Goal: Task Accomplishment & Management: Manage account settings

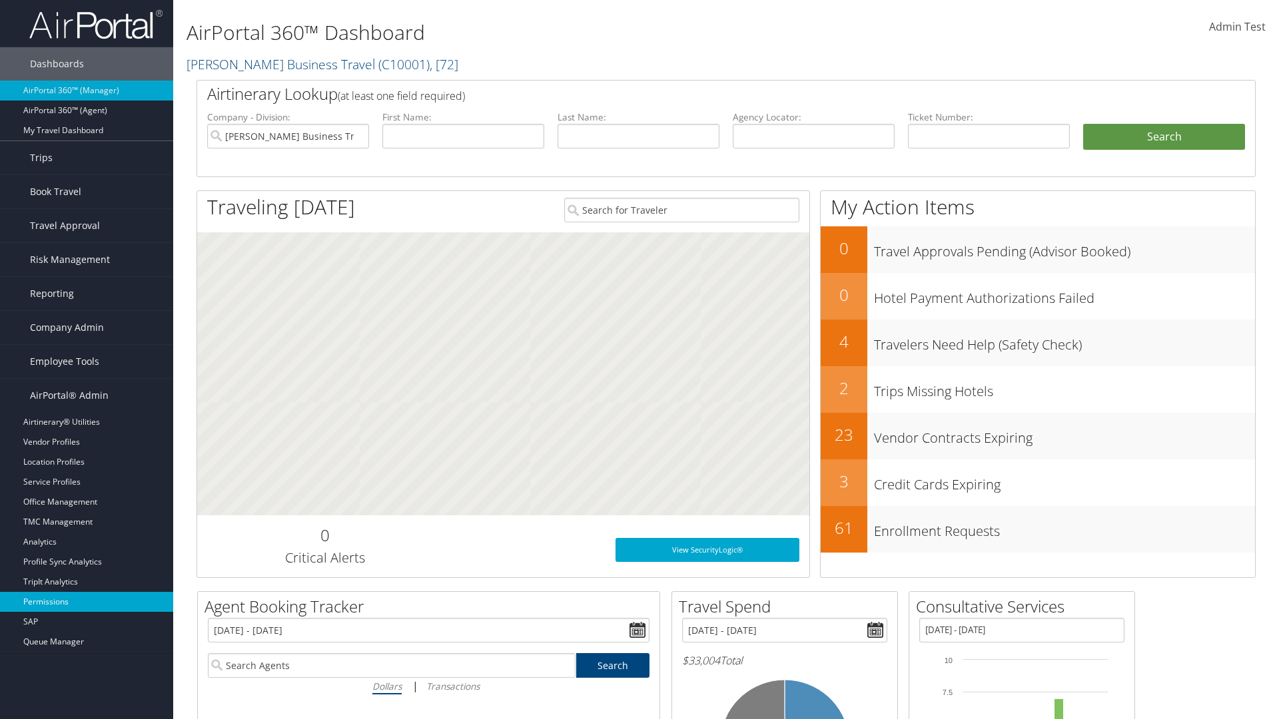
click at [87, 602] on link "Permissions" at bounding box center [86, 602] width 173 height 20
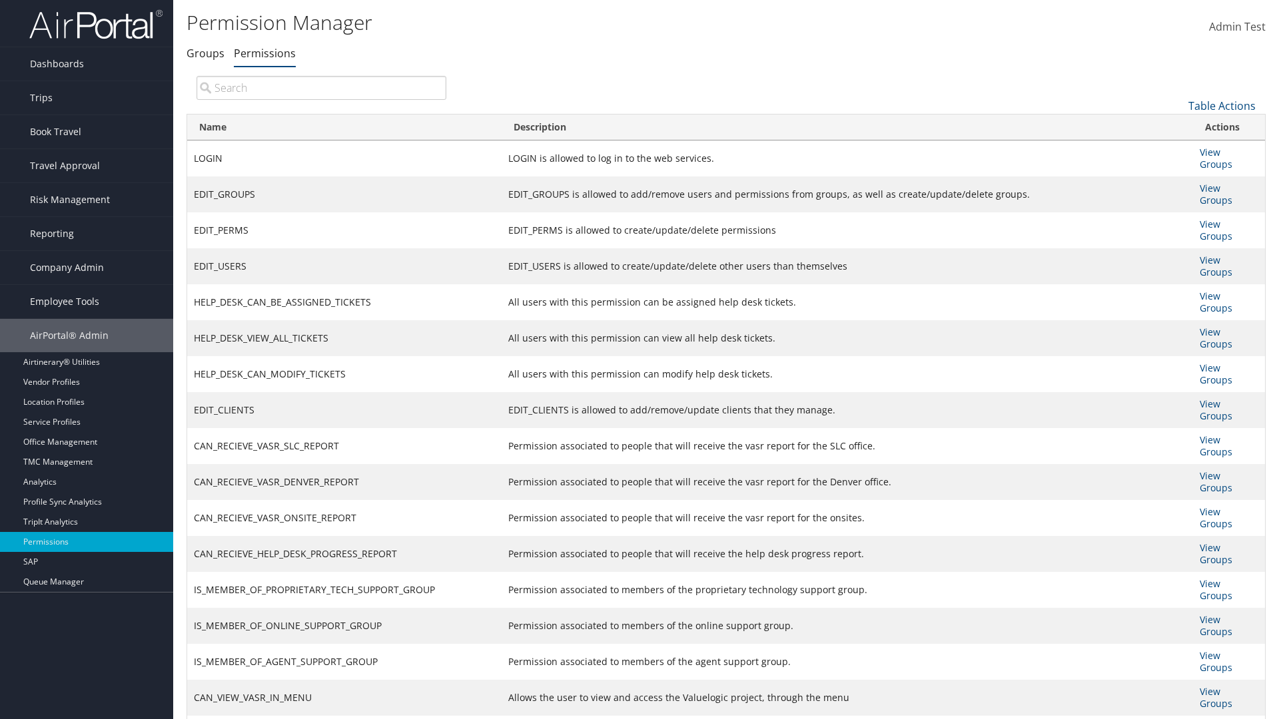
click at [1222, 105] on link "Table Actions" at bounding box center [1221, 106] width 67 height 15
click at [1177, 171] on link "Column Visibility" at bounding box center [1177, 172] width 175 height 23
click at [1177, 127] on link "Name" at bounding box center [1177, 128] width 175 height 23
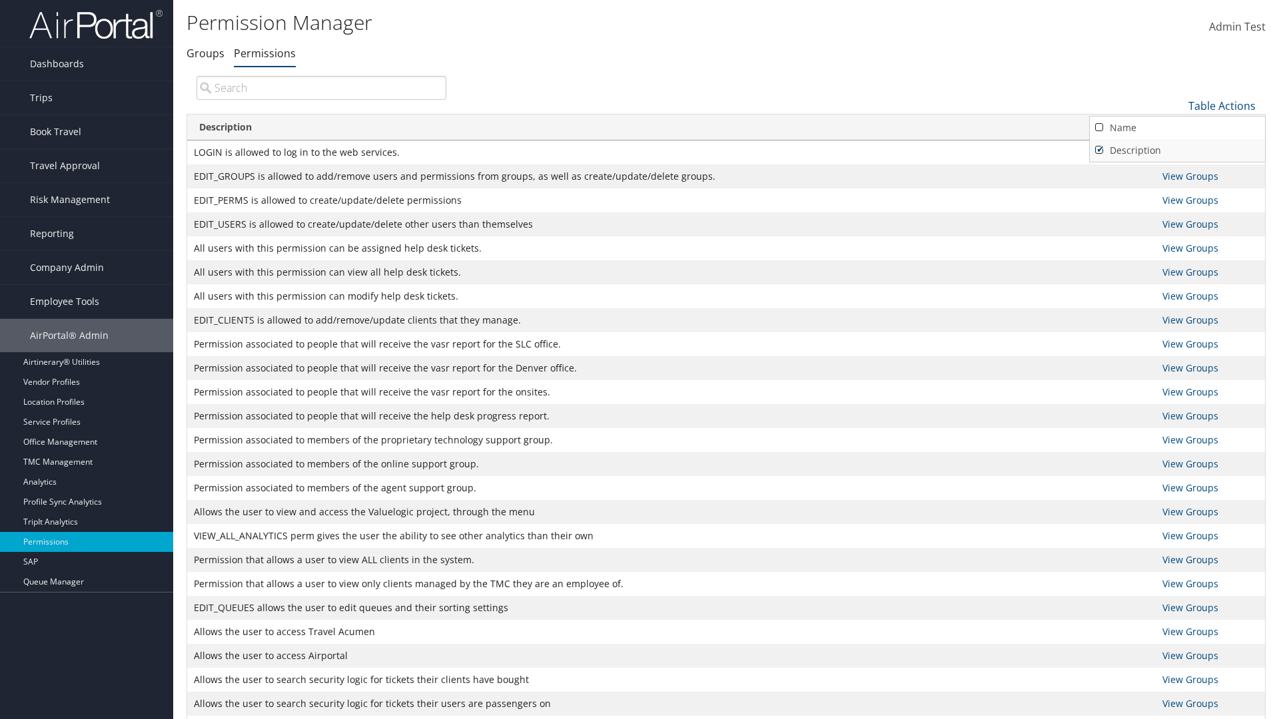
click at [1177, 150] on link "Description" at bounding box center [1177, 150] width 175 height 23
